Goal: Navigation & Orientation: Find specific page/section

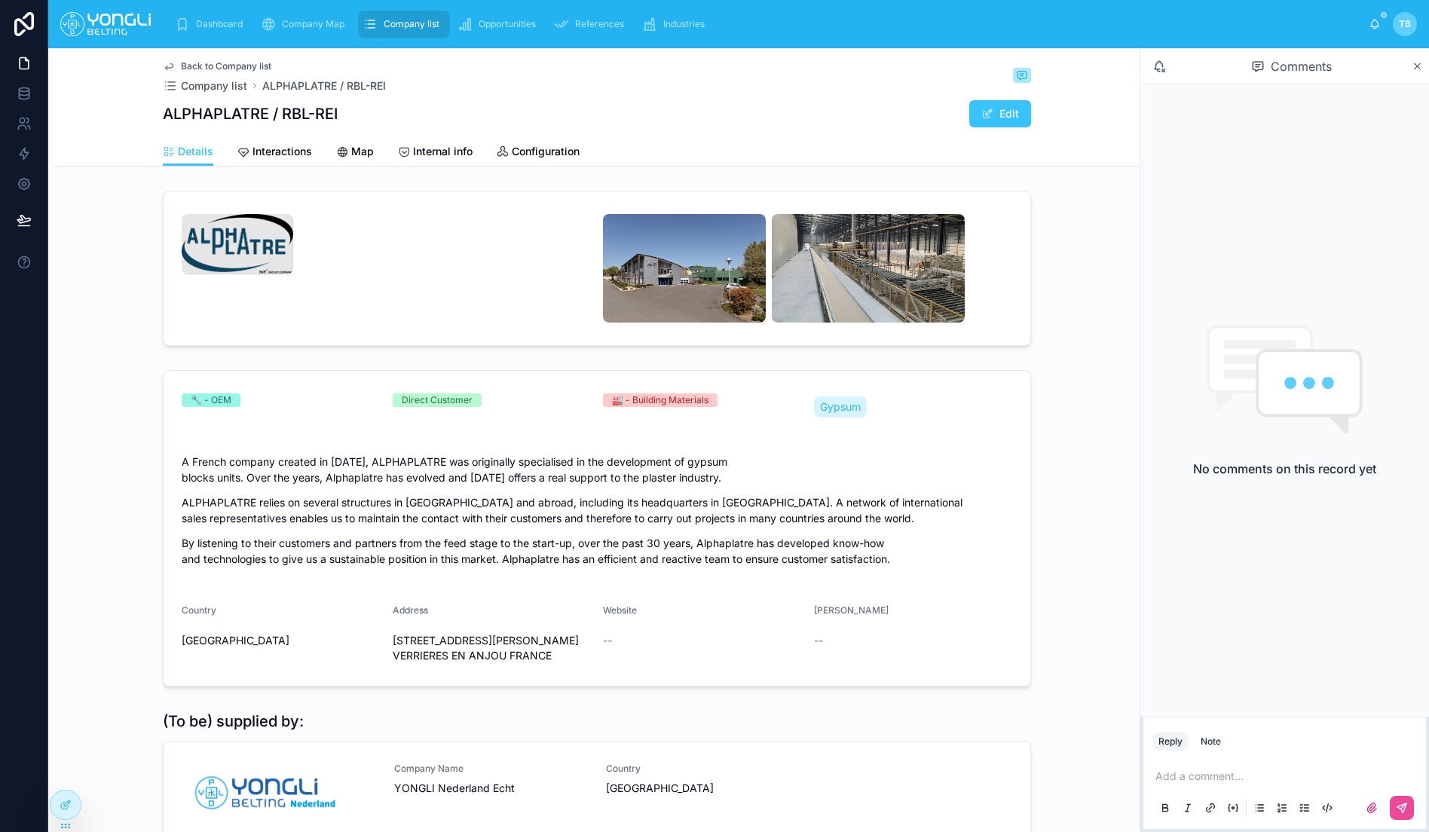
scroll to position [330, 0]
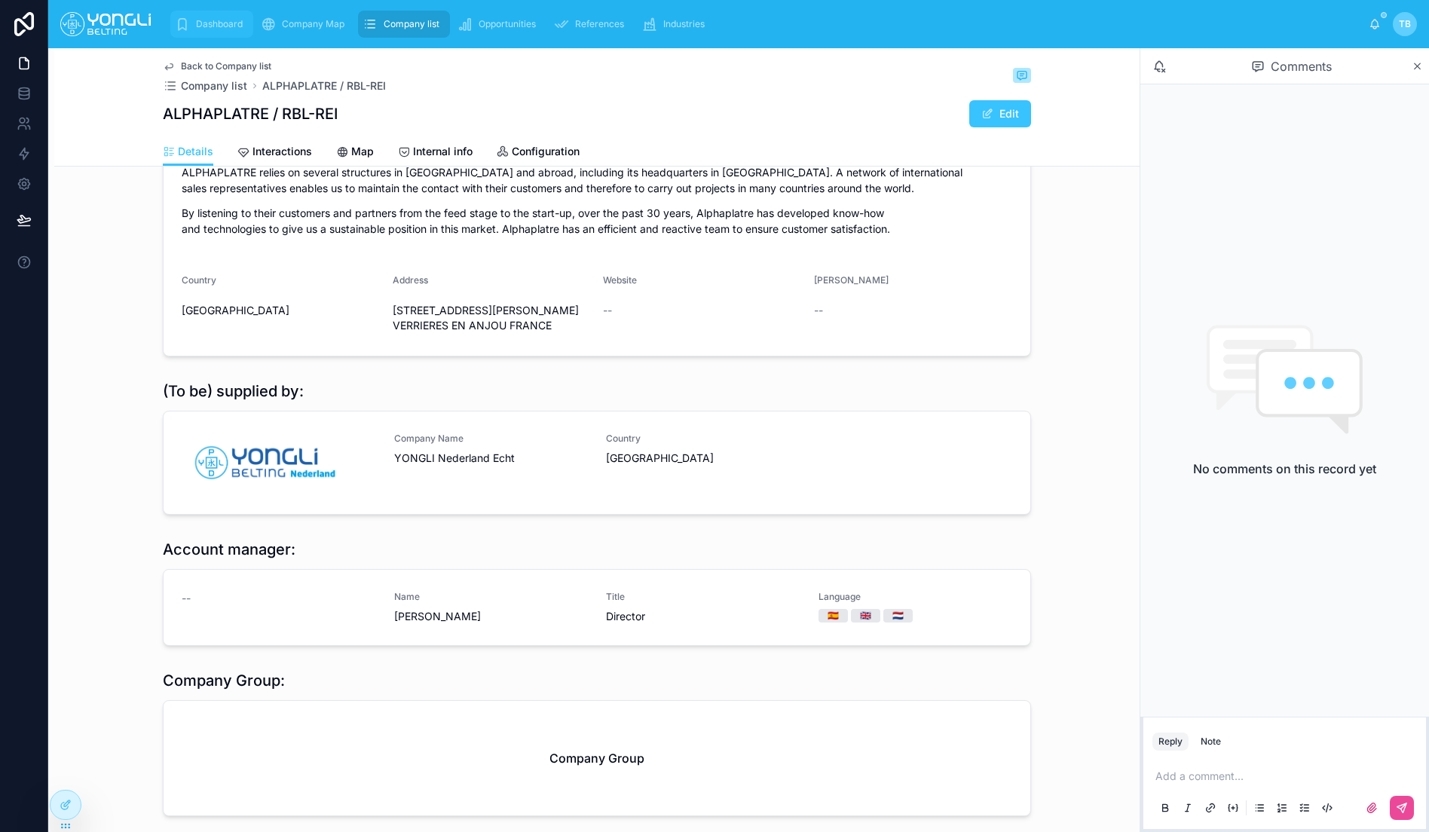
click at [230, 29] on span "Dashboard" at bounding box center [219, 24] width 47 height 12
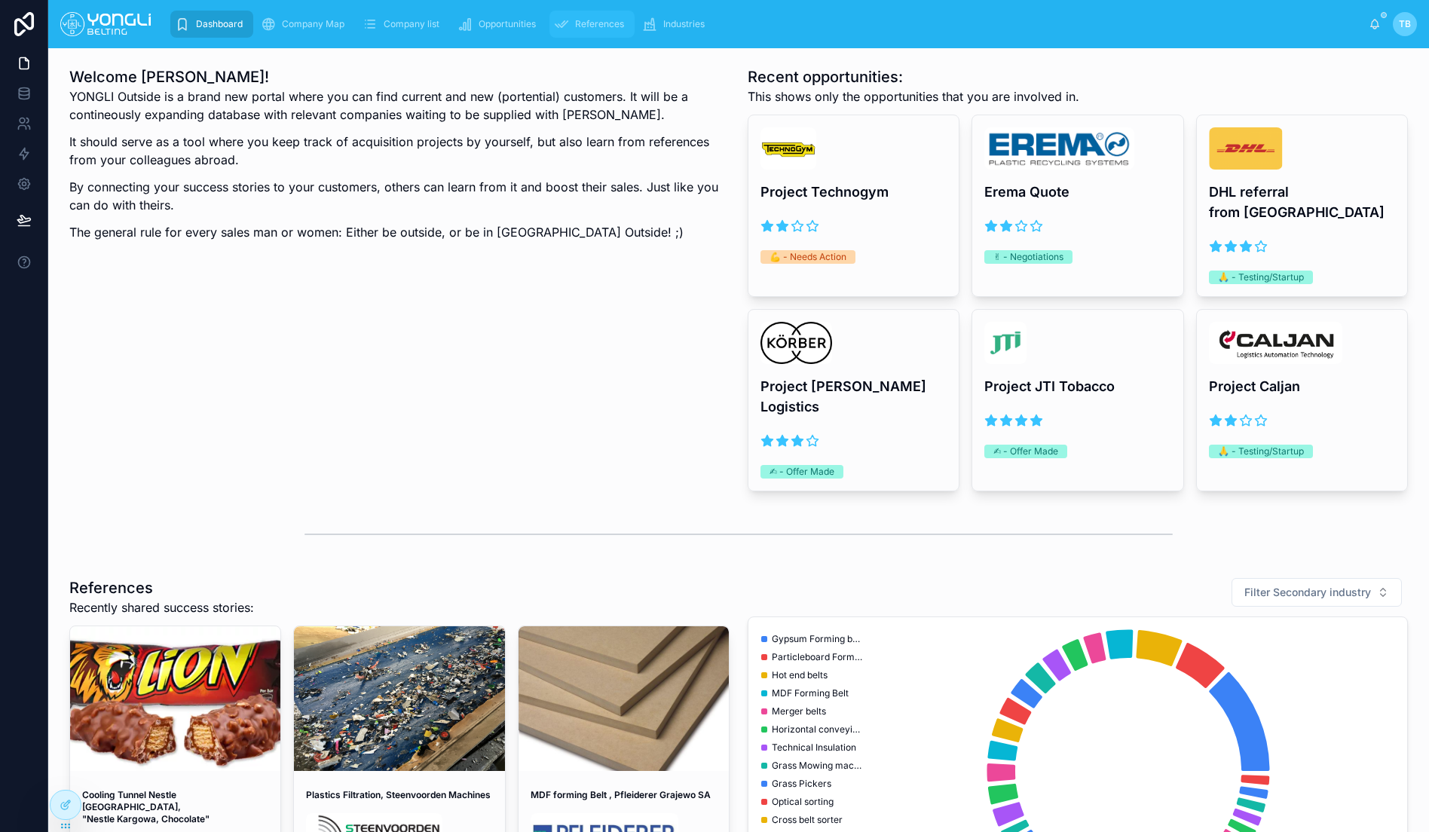
click at [618, 13] on div "References" at bounding box center [592, 24] width 76 height 24
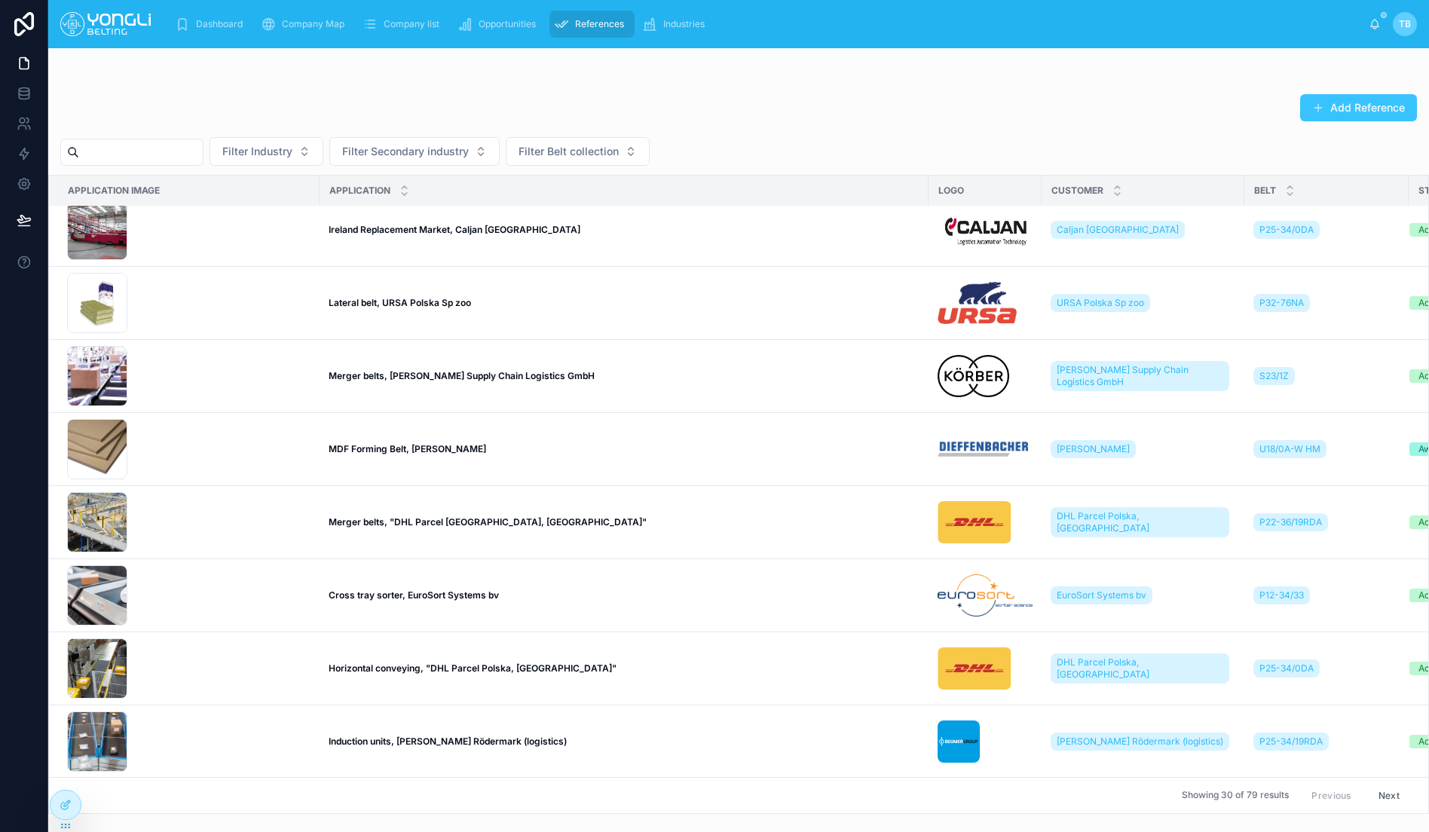
scroll to position [328, 0]
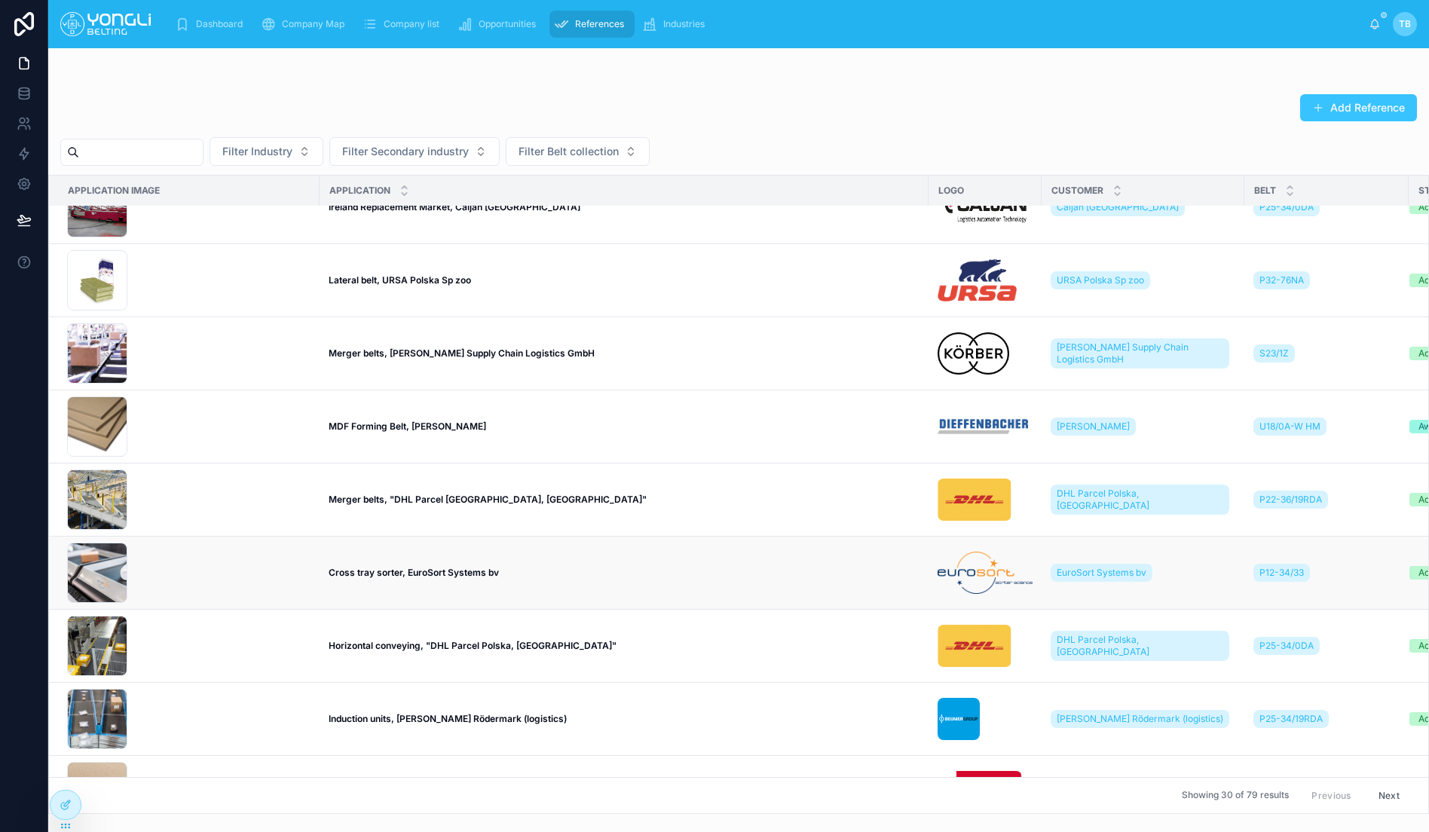
click at [437, 559] on td "Cross tray sorter, EuroSort Systems bv Cross tray sorter, EuroSort Systems bv" at bounding box center [624, 573] width 609 height 73
click at [430, 572] on strong "Cross tray sorter, EuroSort Systems bv" at bounding box center [414, 572] width 170 height 11
